Goal: Check status: Check status

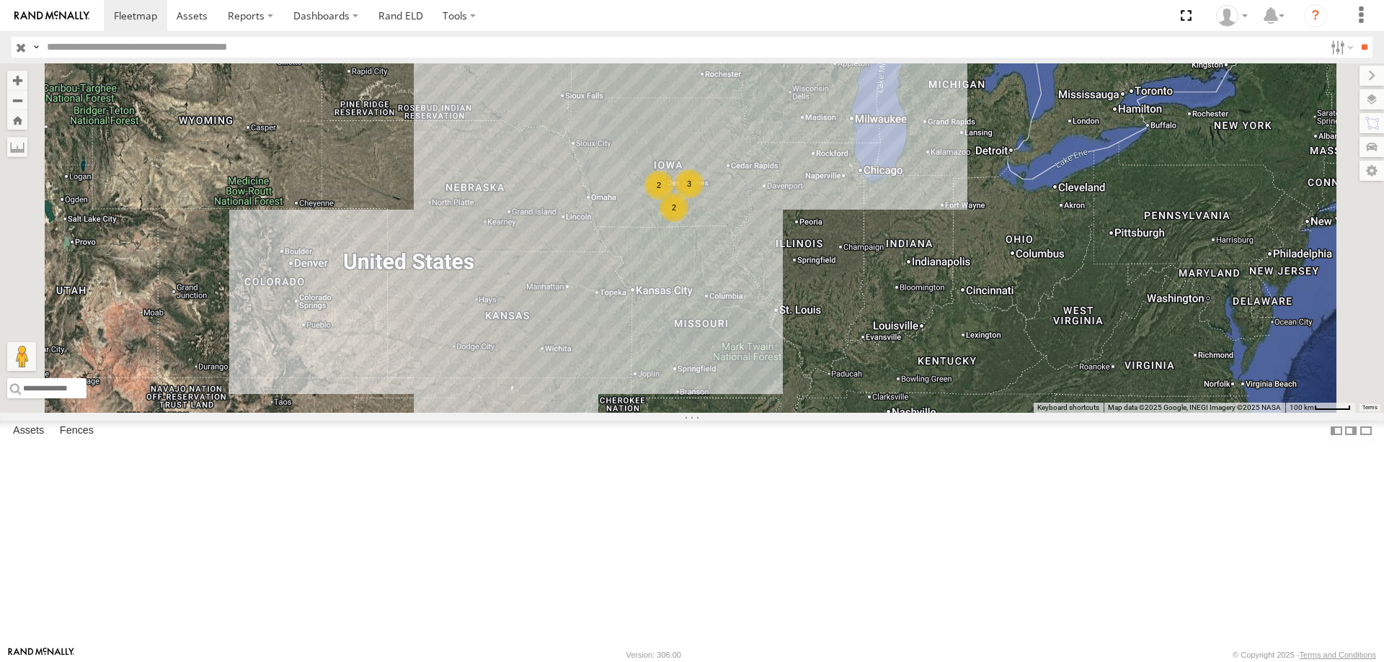
click at [907, 402] on div "545 2 3 2" at bounding box center [692, 238] width 1384 height 350
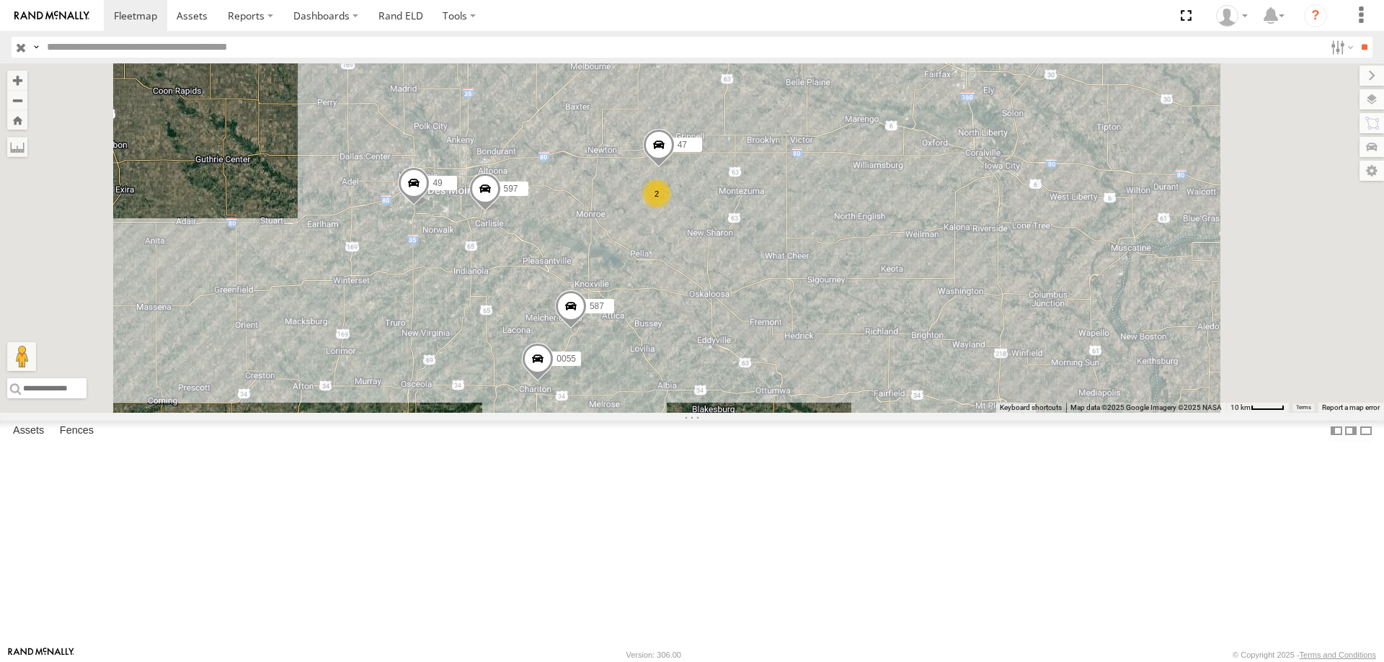
click at [501, 212] on span at bounding box center [485, 192] width 32 height 39
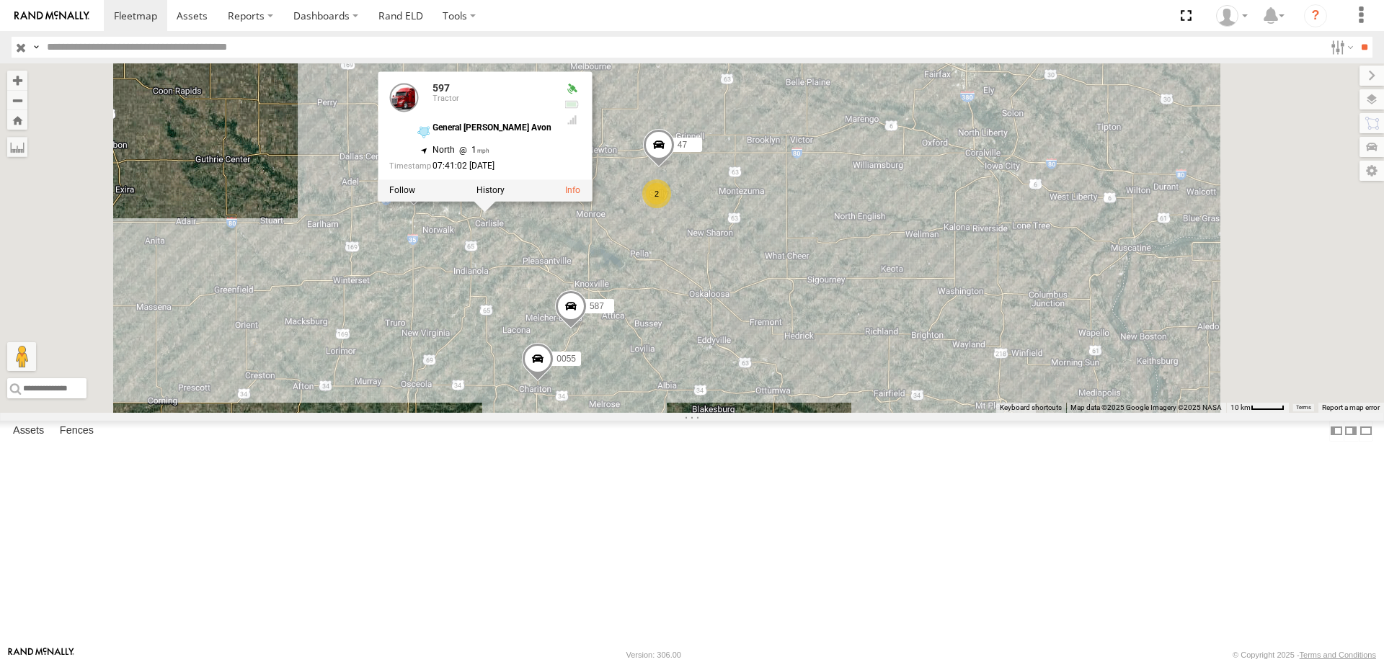
click at [709, 372] on div "545 0055 2 47 49 597 587 597 Tractor General mills Avon 41.52649 , -93.50599 No…" at bounding box center [692, 238] width 1384 height 350
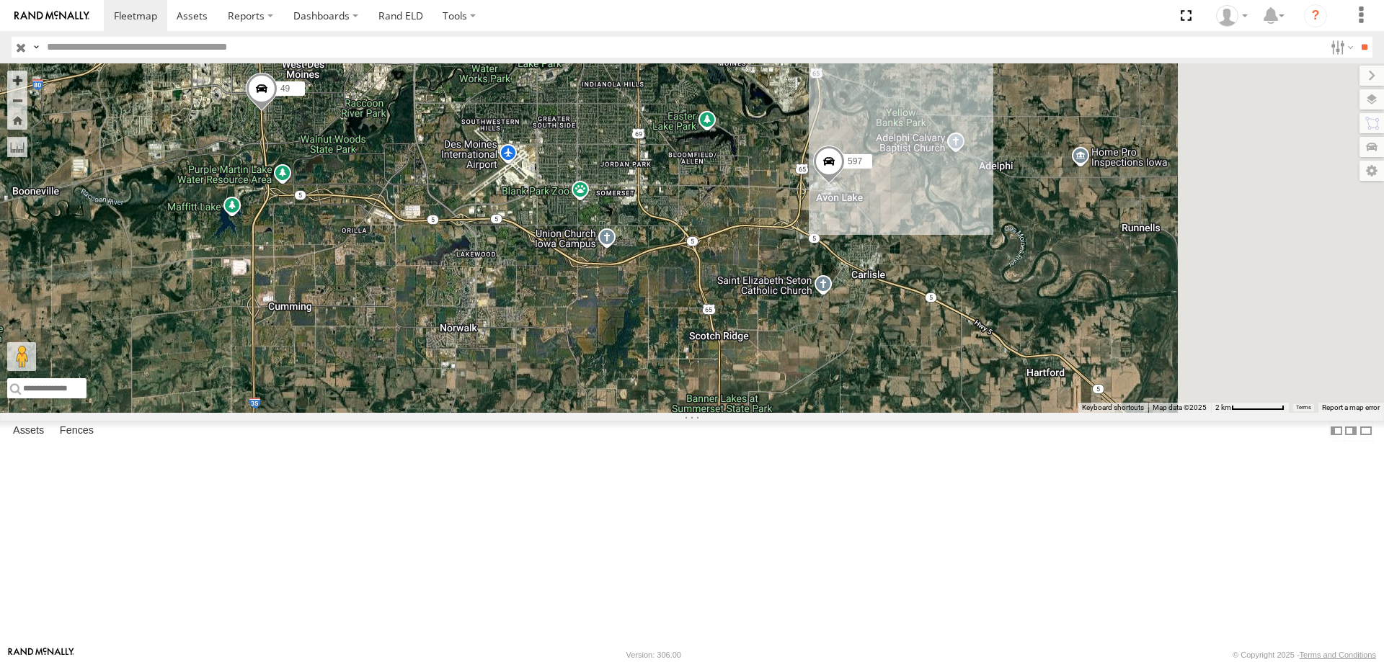
drag, startPoint x: 928, startPoint y: 359, endPoint x: 711, endPoint y: 350, distance: 217.9
click at [688, 334] on div "49 597" at bounding box center [692, 238] width 1384 height 350
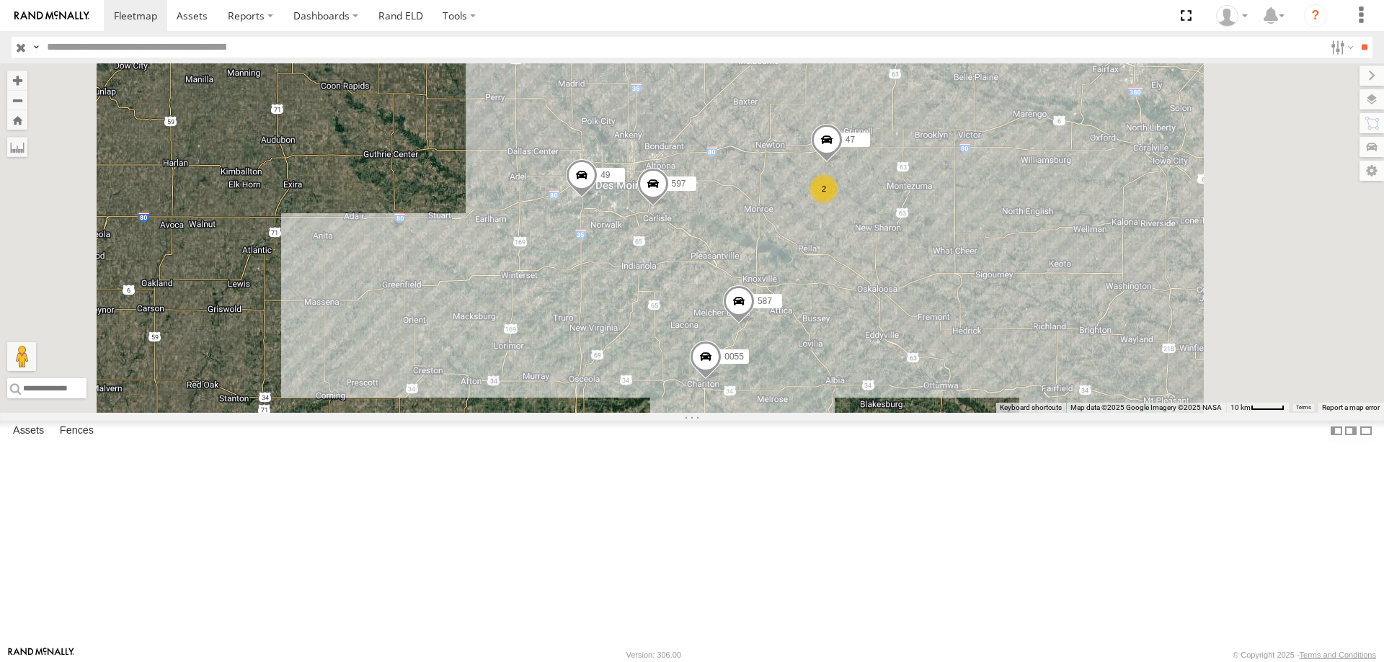
drag, startPoint x: 941, startPoint y: 363, endPoint x: 893, endPoint y: 342, distance: 52.3
click at [893, 342] on div "49 597 47 587 0055 2" at bounding box center [692, 238] width 1384 height 350
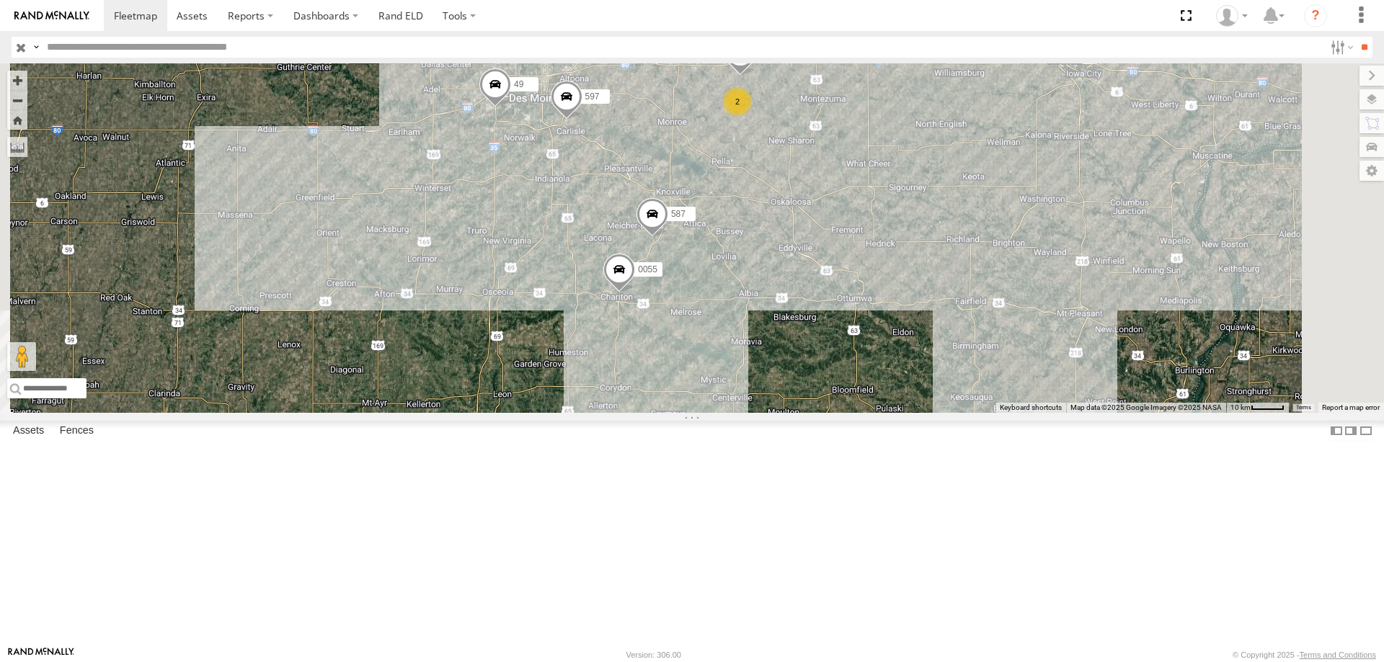
drag, startPoint x: 1042, startPoint y: 290, endPoint x: 984, endPoint y: 329, distance: 70.0
click at [984, 329] on div "49 597 587 0055 2 47" at bounding box center [692, 238] width 1384 height 350
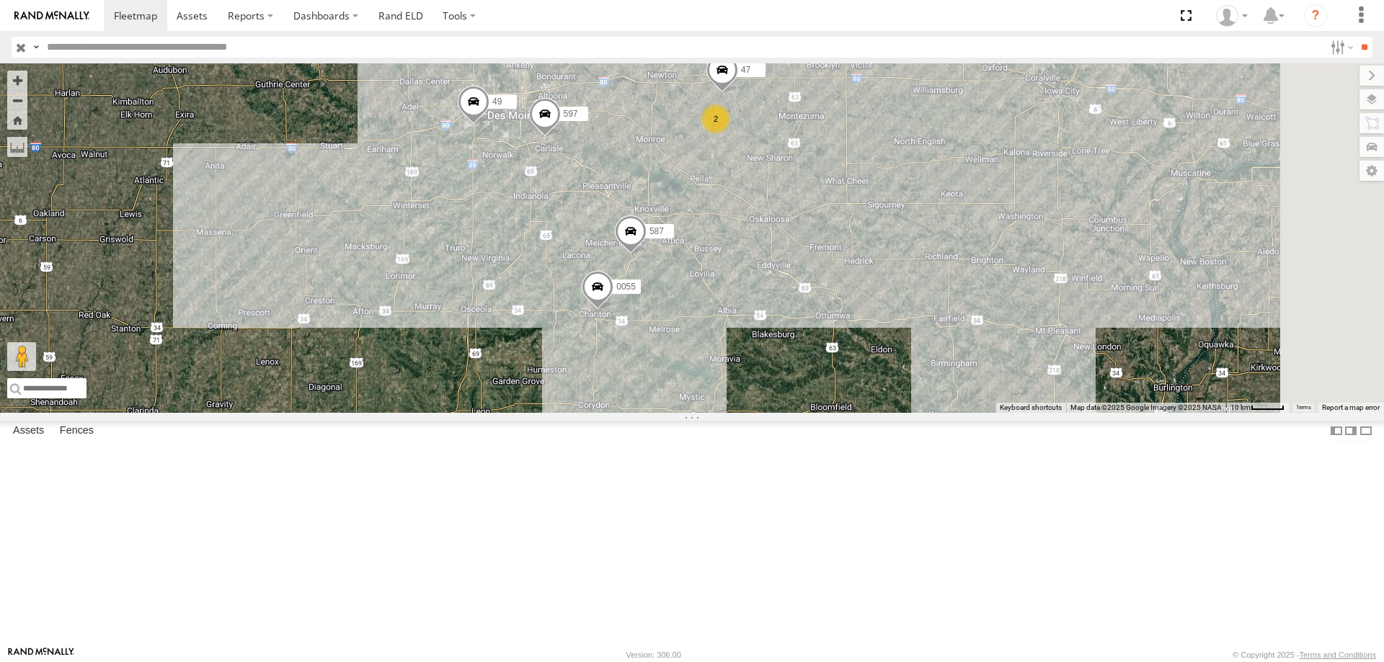
click at [561, 137] on span at bounding box center [545, 117] width 32 height 39
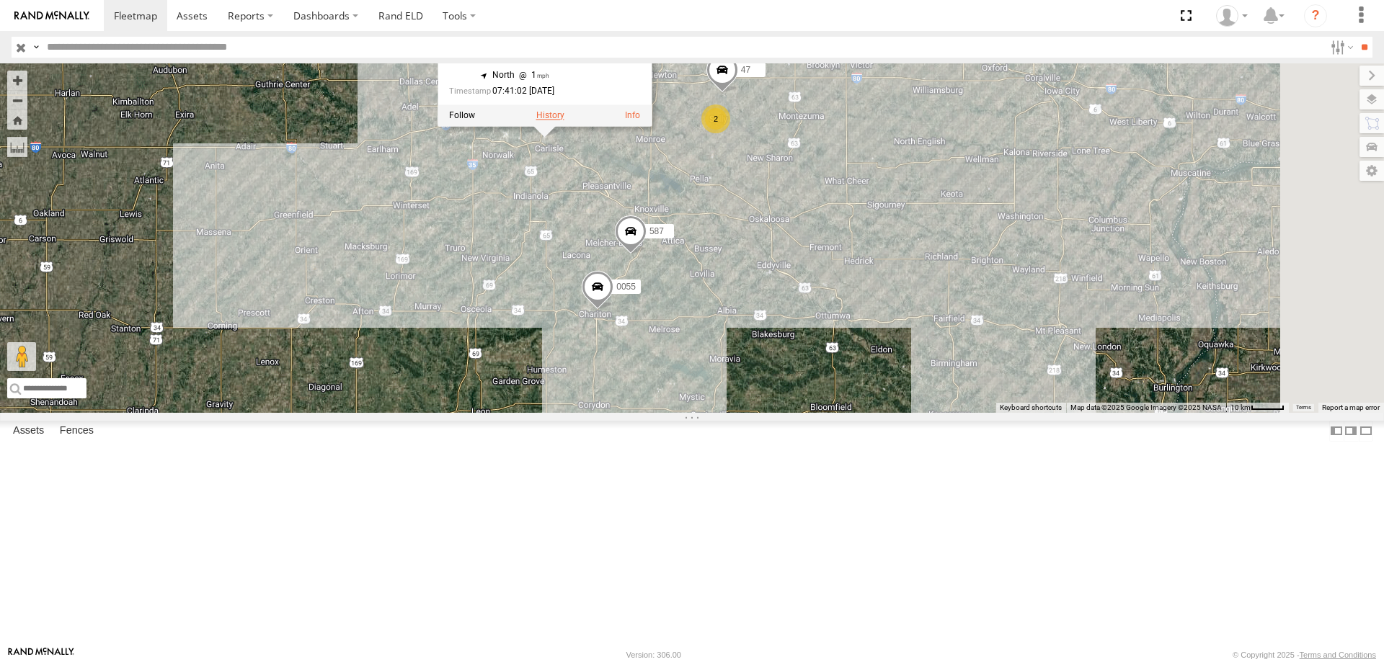
click at [564, 120] on label at bounding box center [550, 115] width 28 height 10
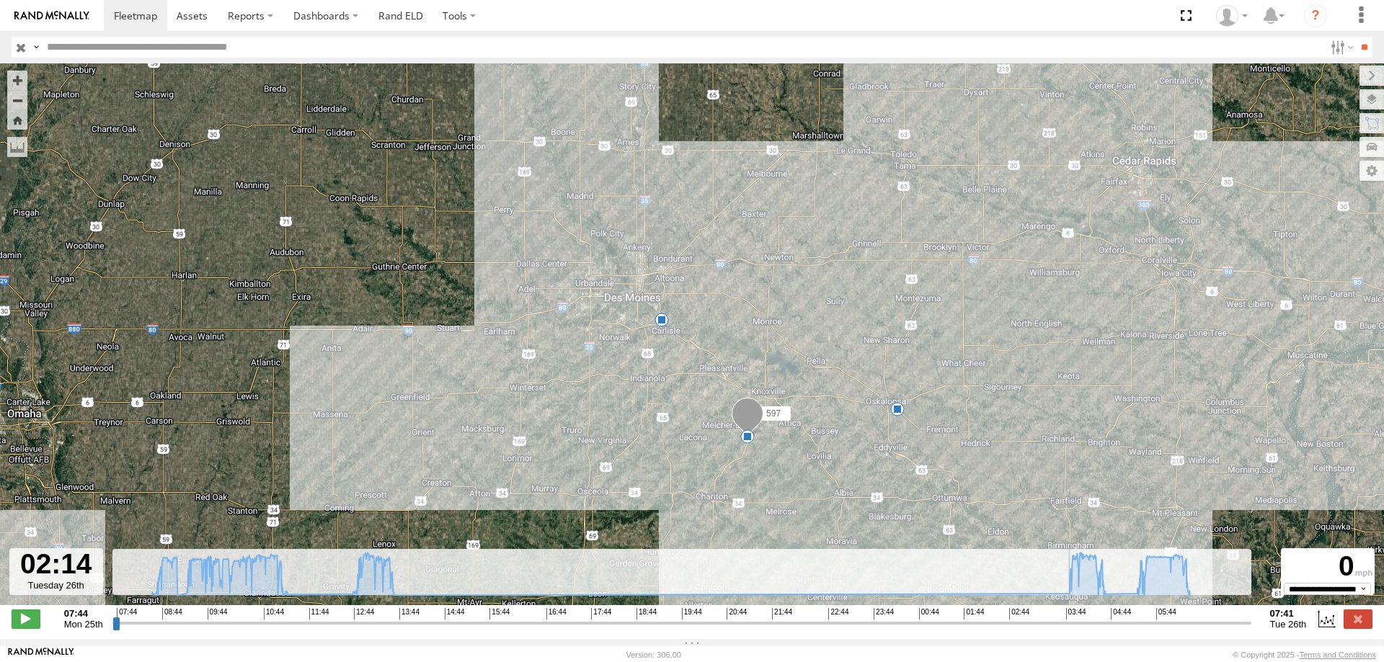
drag, startPoint x: 115, startPoint y: 630, endPoint x: 990, endPoint y: 613, distance: 875.3
type input "**********"
click at [990, 616] on input "range" at bounding box center [681, 623] width 1139 height 14
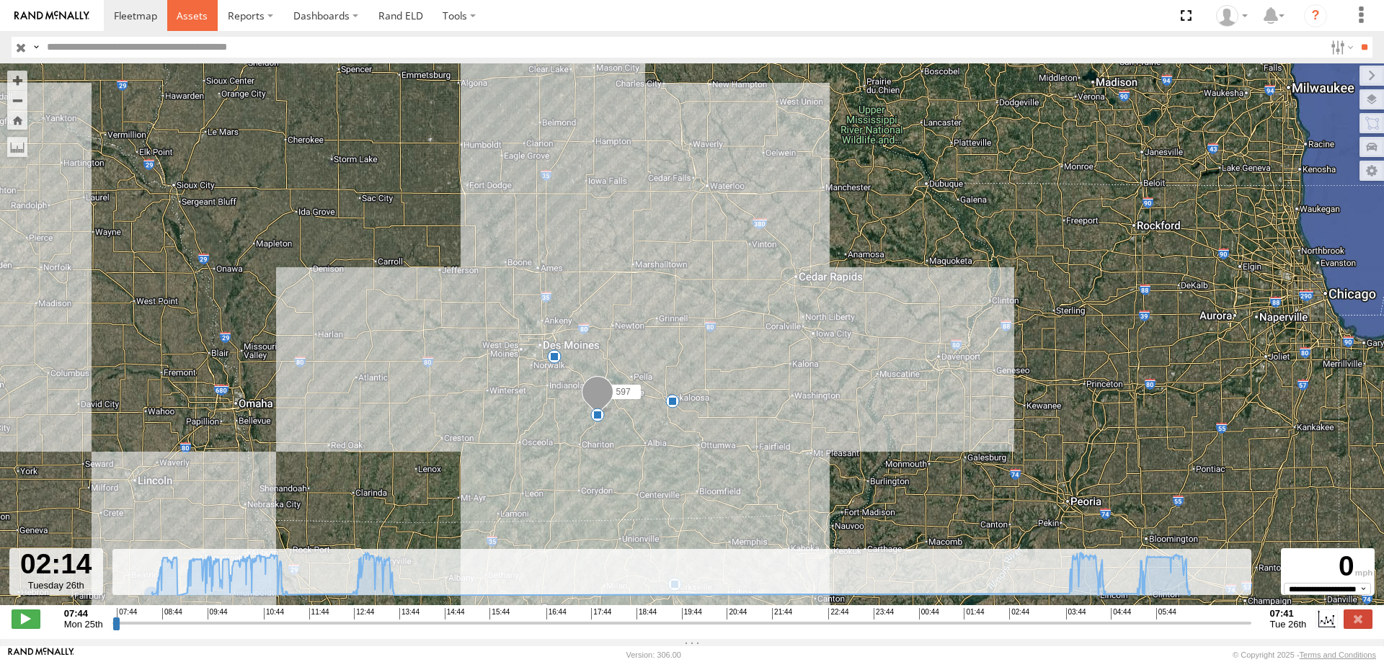
click at [192, 17] on span at bounding box center [192, 16] width 31 height 14
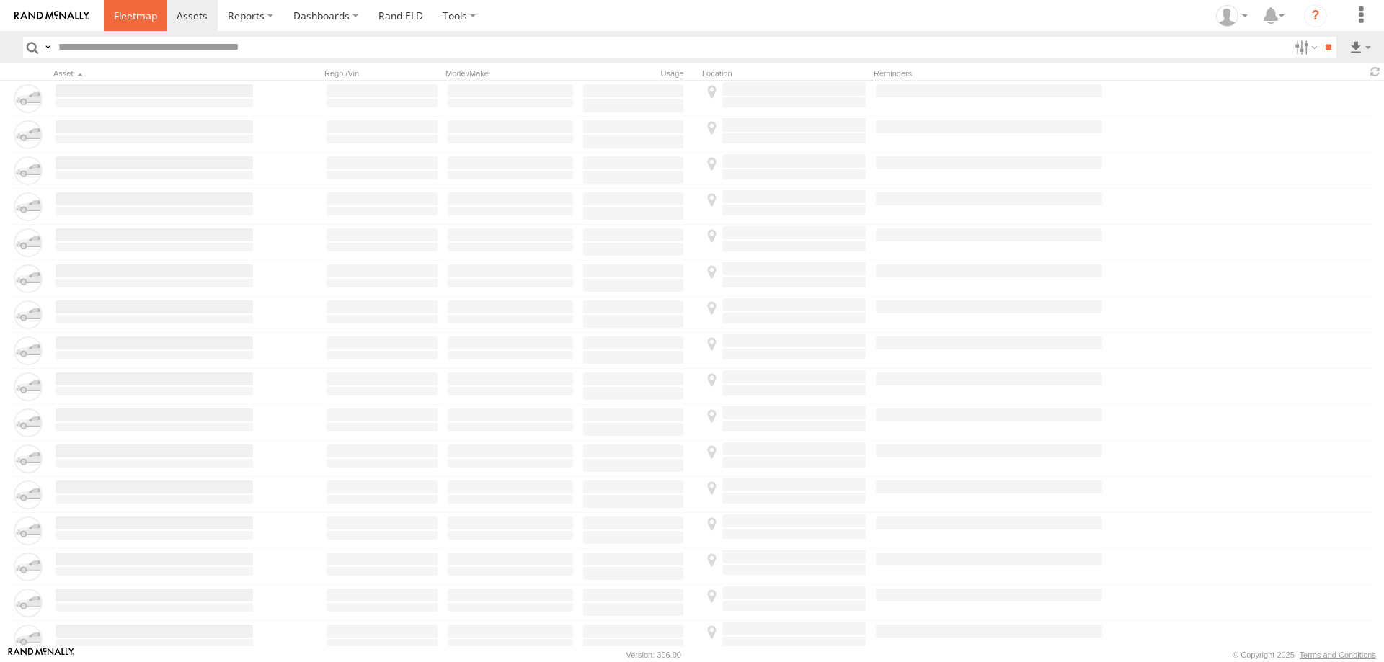
click at [143, 16] on span at bounding box center [135, 16] width 43 height 14
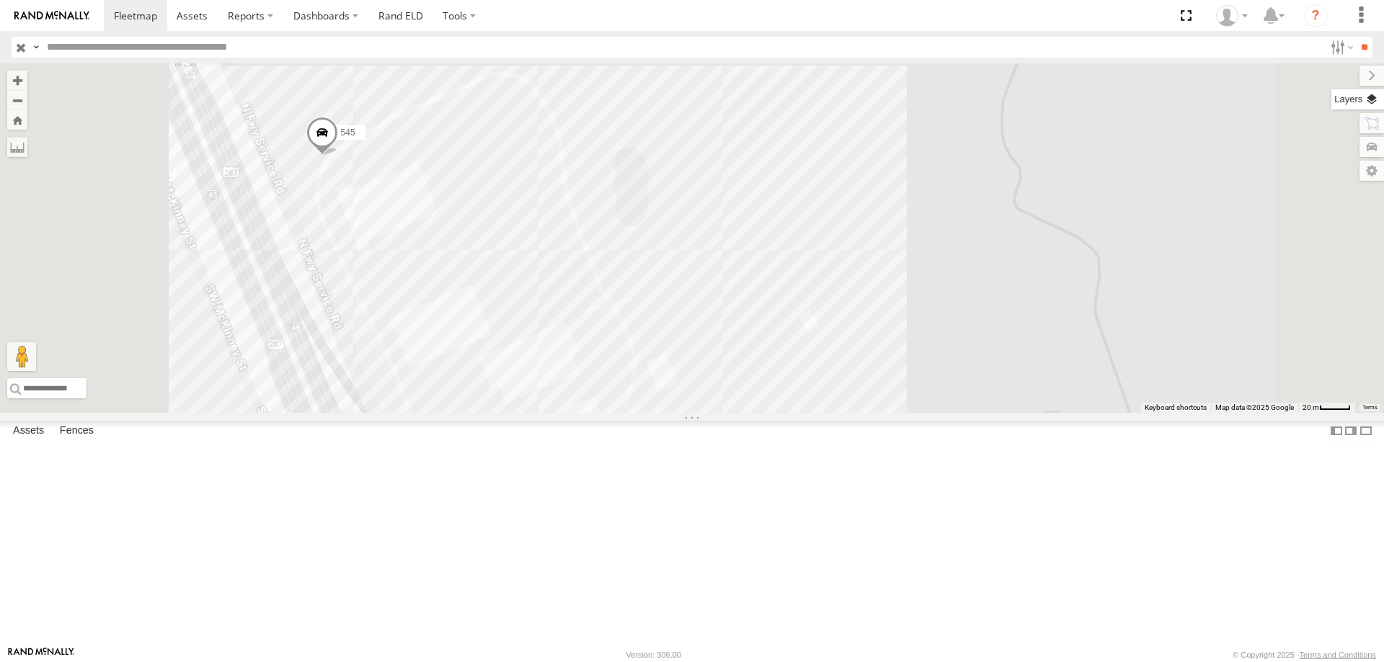
click at [1370, 105] on label at bounding box center [1357, 99] width 53 height 20
click at [0, 0] on span "Basemaps" at bounding box center [0, 0] width 0 height 0
click at [0, 0] on span "Satellite + Roadmap" at bounding box center [0, 0] width 0 height 0
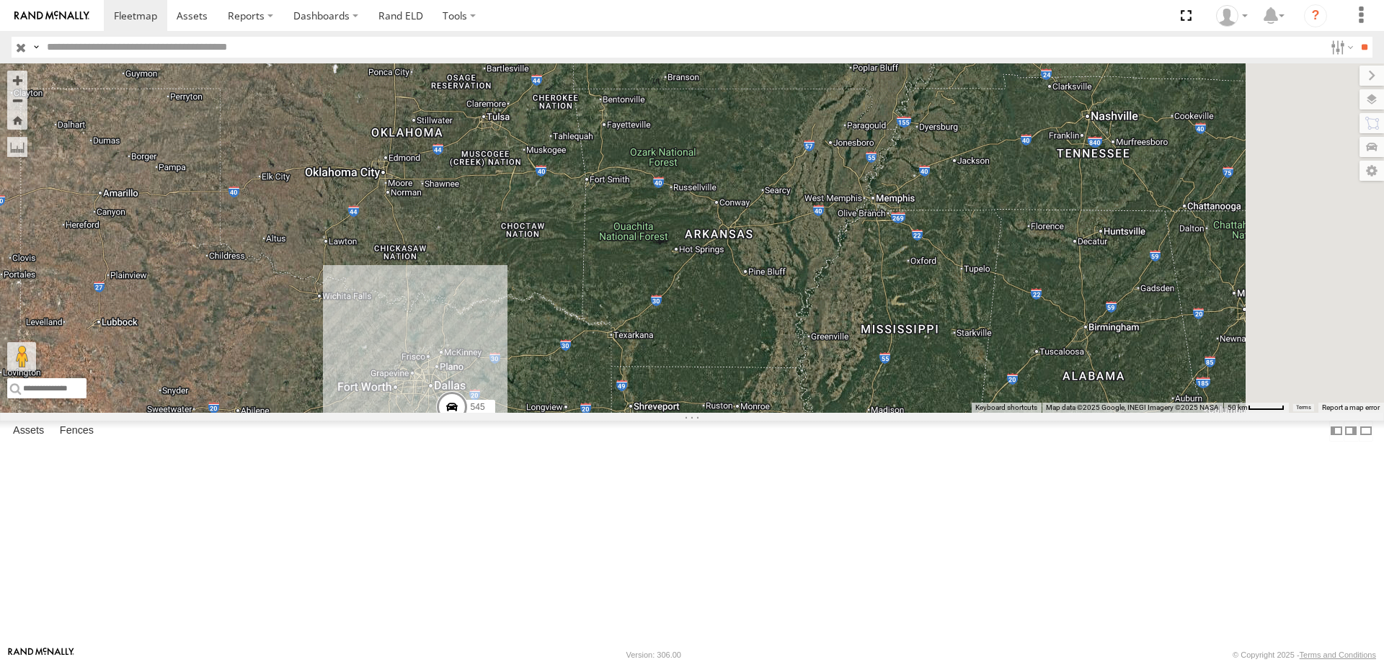
drag, startPoint x: 834, startPoint y: 267, endPoint x: 769, endPoint y: 396, distance: 145.1
click at [769, 396] on div "545" at bounding box center [692, 238] width 1384 height 350
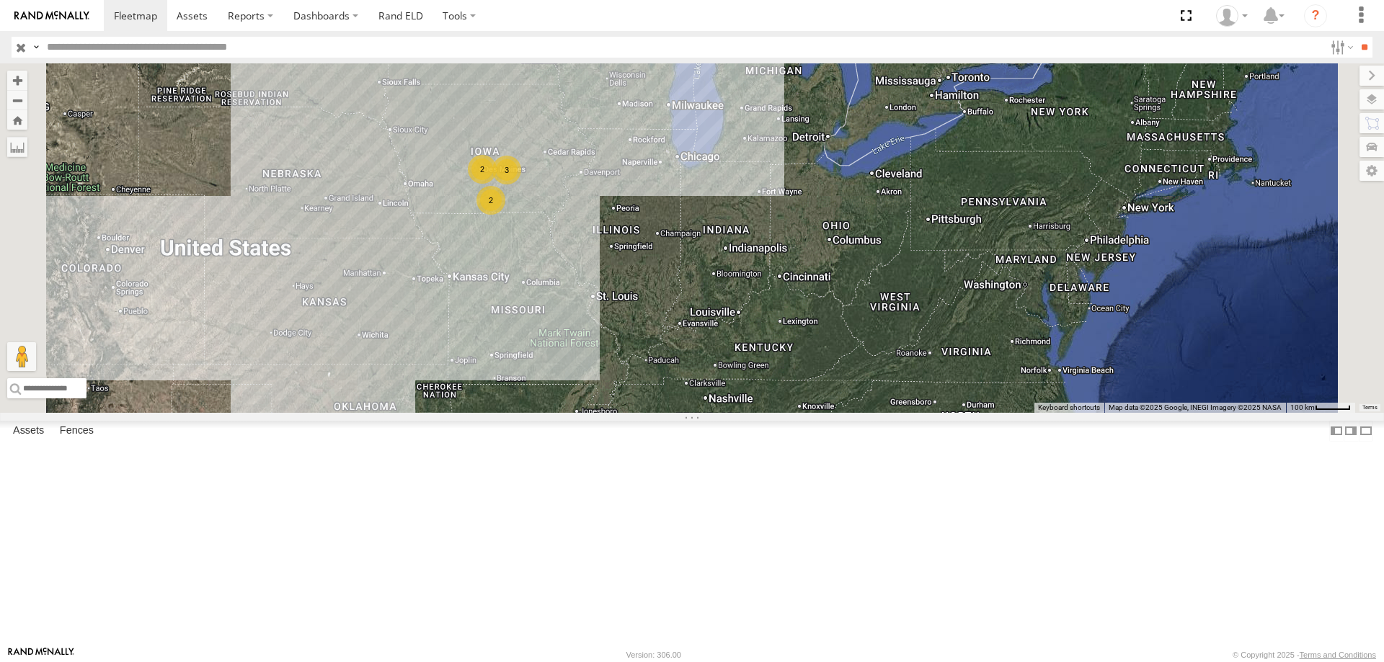
drag, startPoint x: 859, startPoint y: 238, endPoint x: 732, endPoint y: 434, distance: 233.1
click at [732, 413] on div "545 2 3 2" at bounding box center [692, 238] width 1384 height 350
